Goal: Check status: Check status

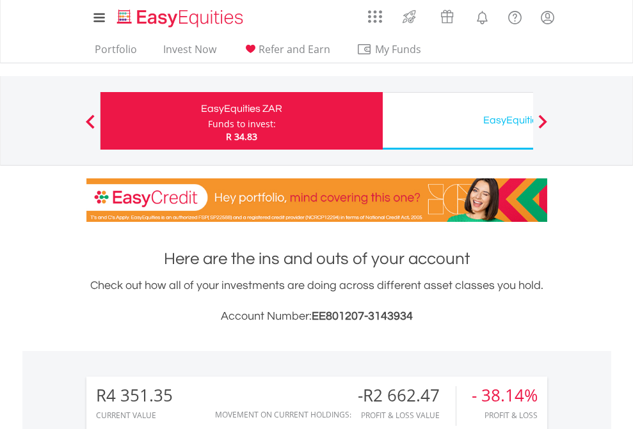
click at [208, 121] on div "Funds to invest:" at bounding box center [242, 124] width 68 height 13
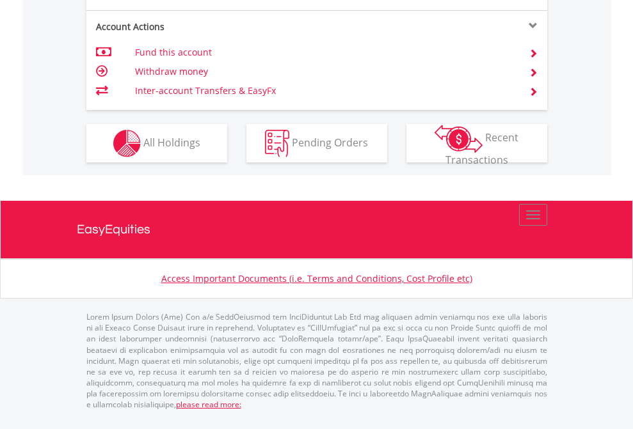
scroll to position [1252, 0]
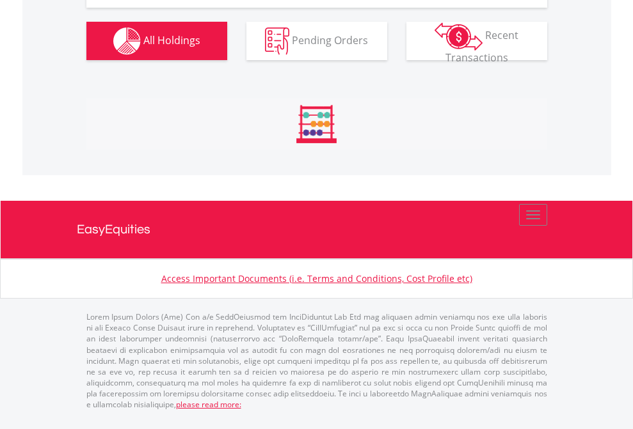
scroll to position [123, 201]
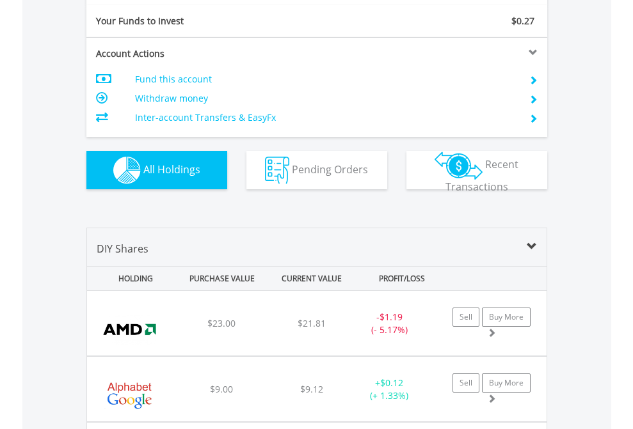
scroll to position [1423, 0]
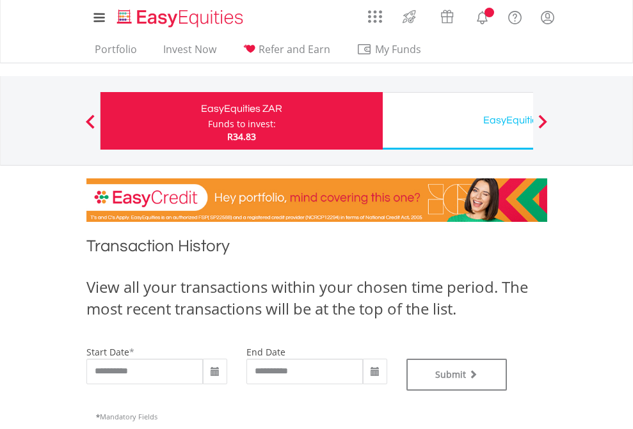
type input "**********"
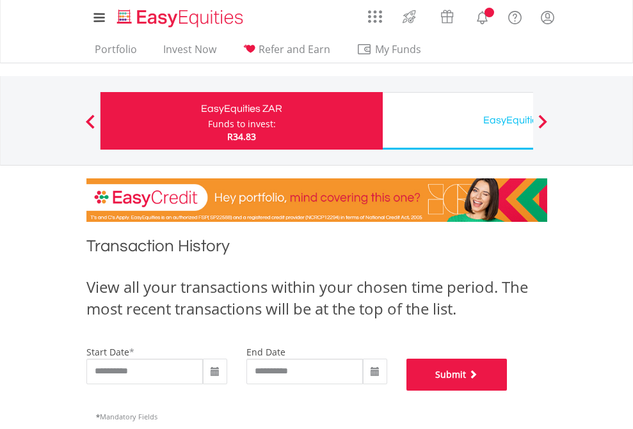
click at [507, 391] on button "Submit" at bounding box center [456, 375] width 101 height 32
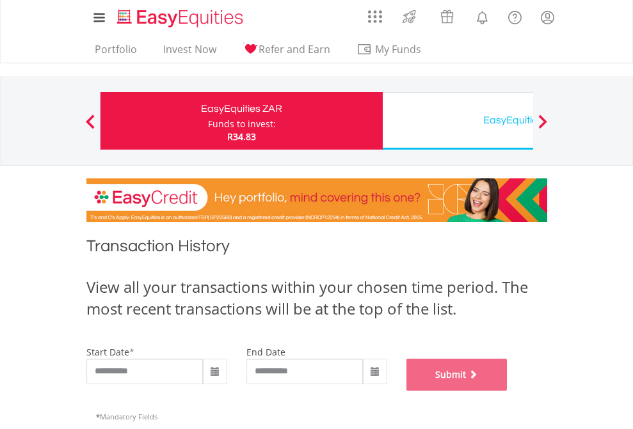
scroll to position [519, 0]
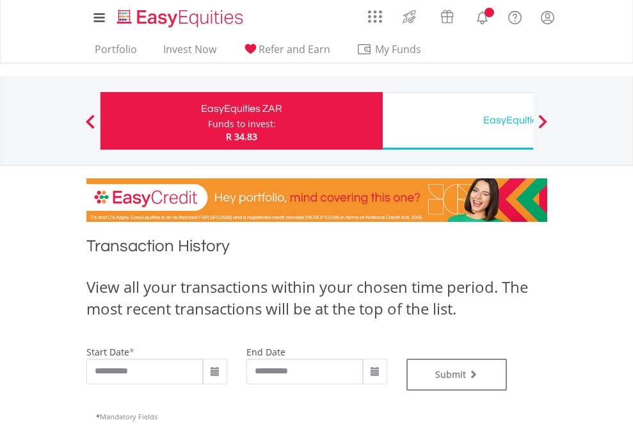
click at [457, 121] on div "EasyEquities USD" at bounding box center [523, 120] width 267 height 18
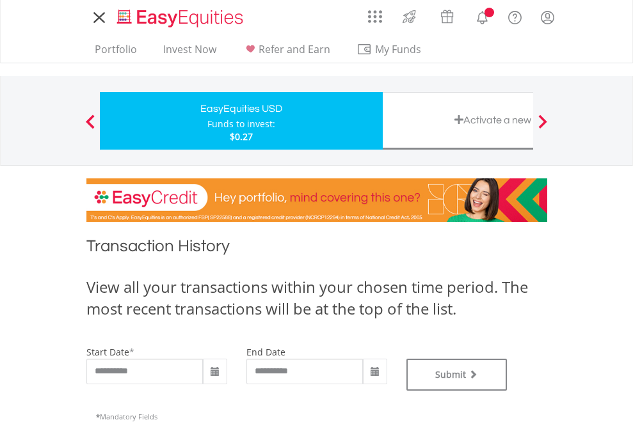
type input "**********"
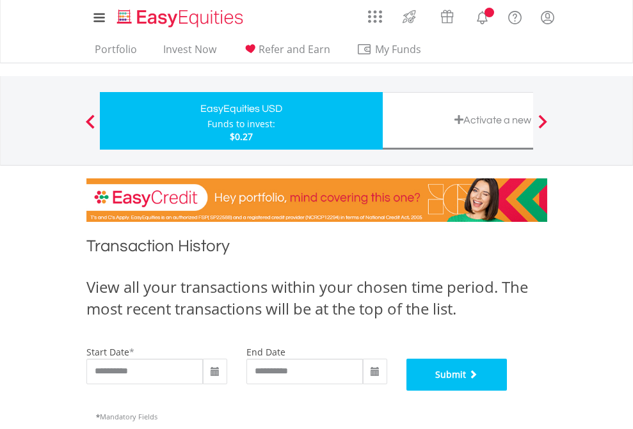
click at [507, 391] on button "Submit" at bounding box center [456, 375] width 101 height 32
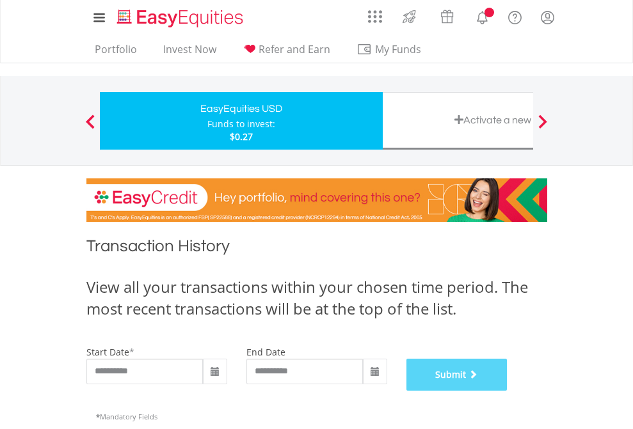
scroll to position [519, 0]
